Goal: Navigation & Orientation: Find specific page/section

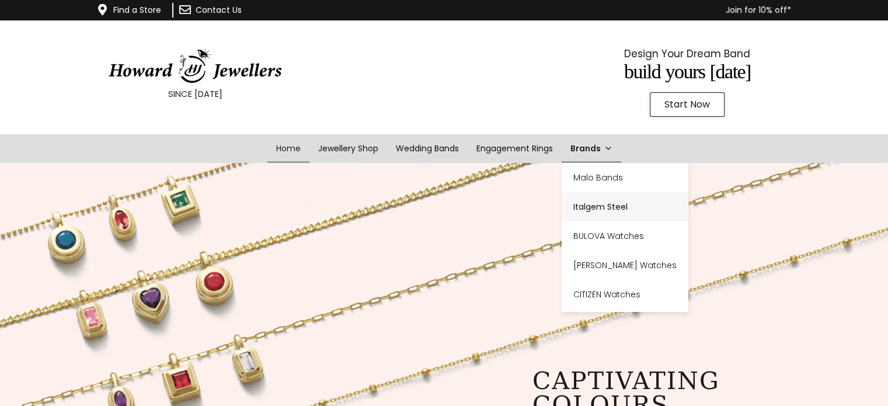
click at [606, 207] on link "Italgem Steel" at bounding box center [625, 206] width 127 height 29
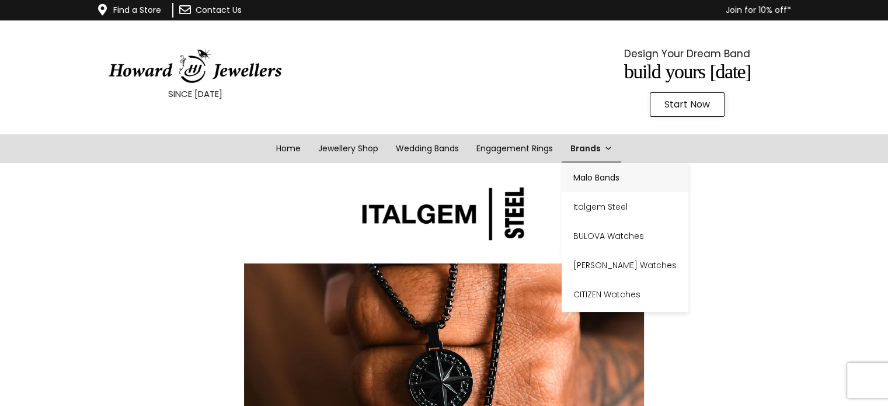
click at [596, 170] on link "Malo Bands" at bounding box center [625, 177] width 127 height 29
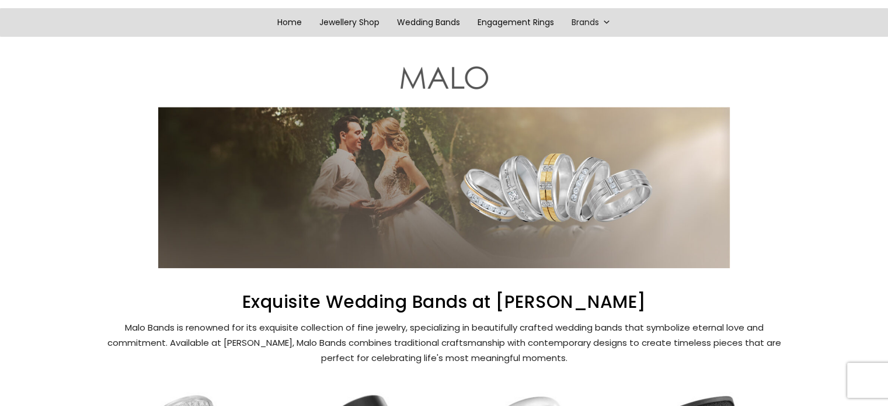
scroll to position [58, 0]
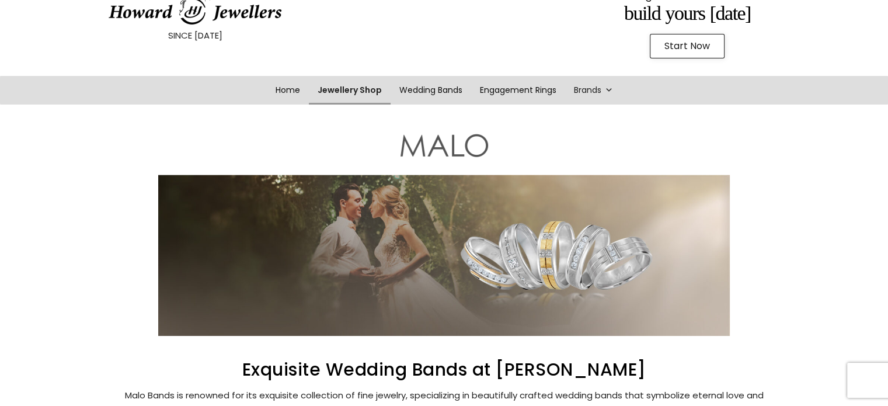
click at [350, 90] on link "Jewellery Shop" at bounding box center [350, 90] width 82 height 29
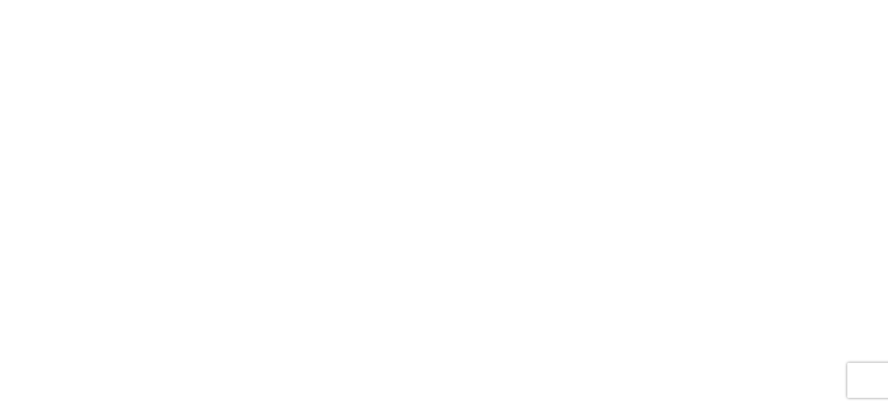
scroll to position [281, 0]
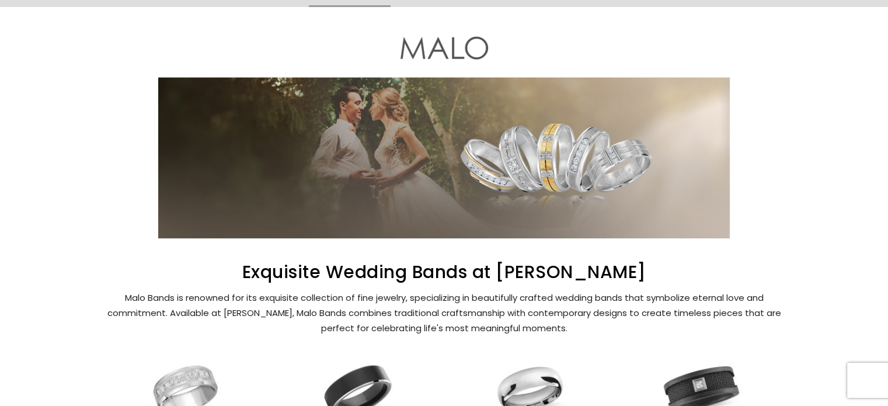
scroll to position [58, 0]
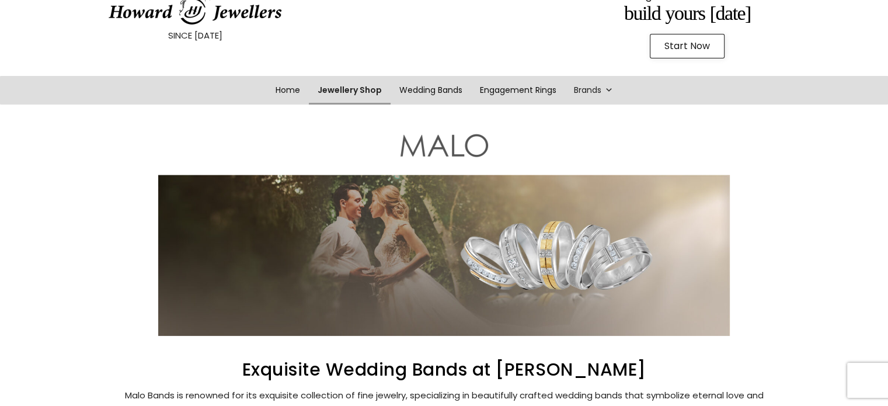
click at [315, 89] on link "Jewellery Shop" at bounding box center [350, 90] width 82 height 29
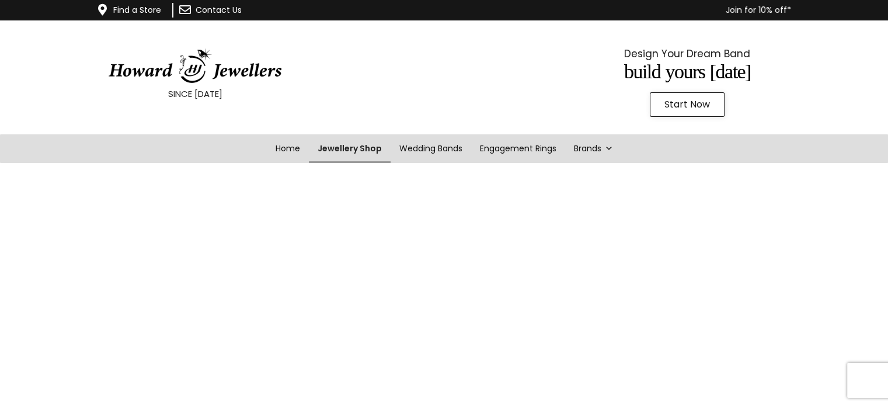
click at [350, 155] on link "Jewellery Shop" at bounding box center [350, 148] width 82 height 29
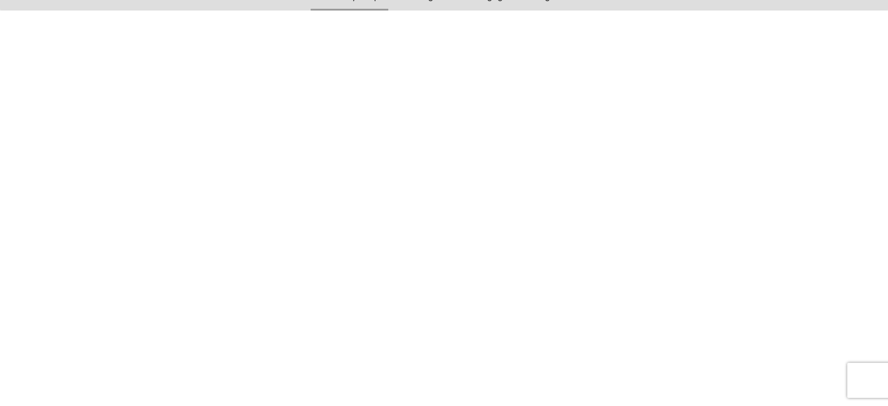
scroll to position [269, 0]
